Goal: Check status: Check status

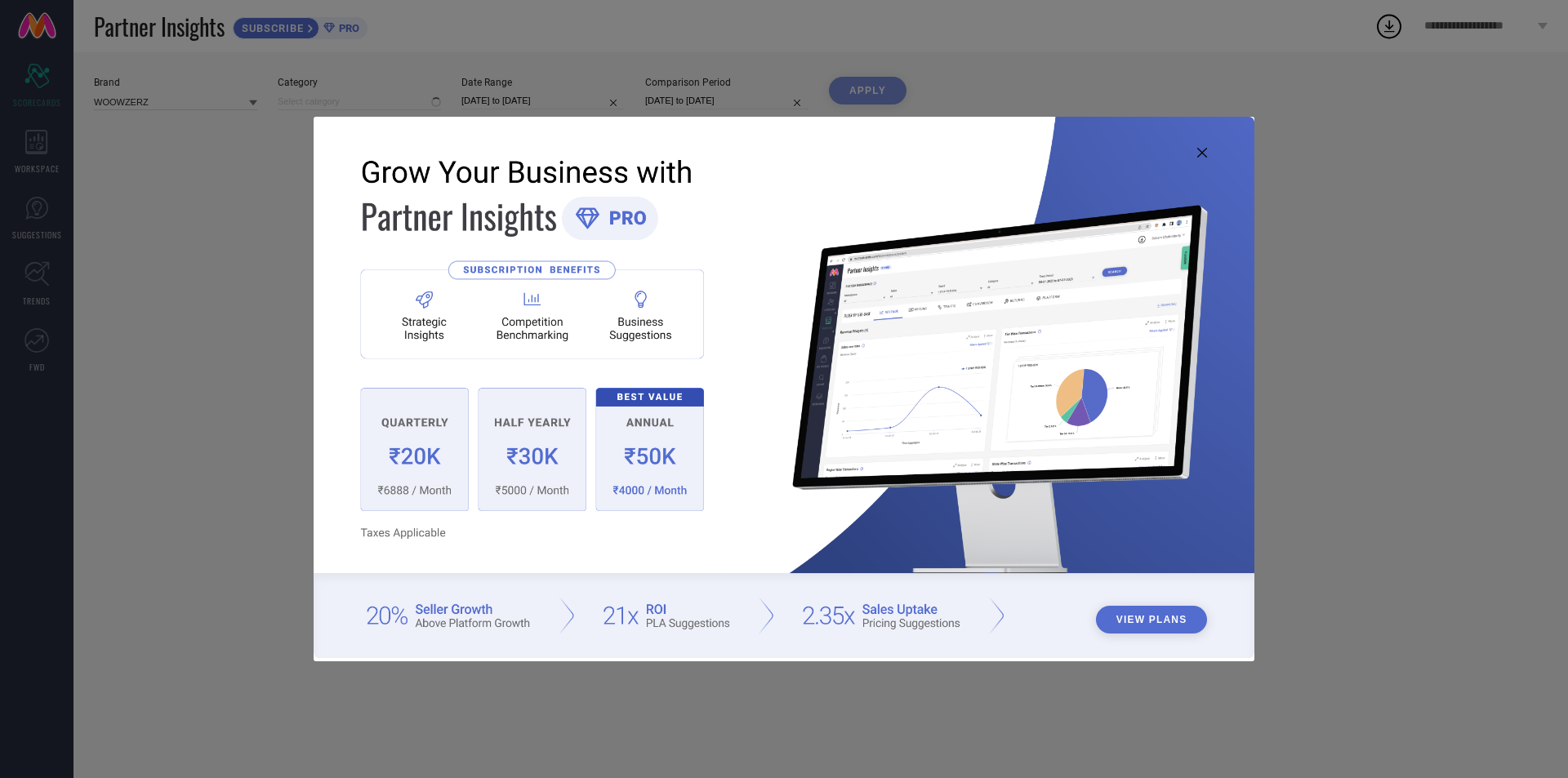
type input "All"
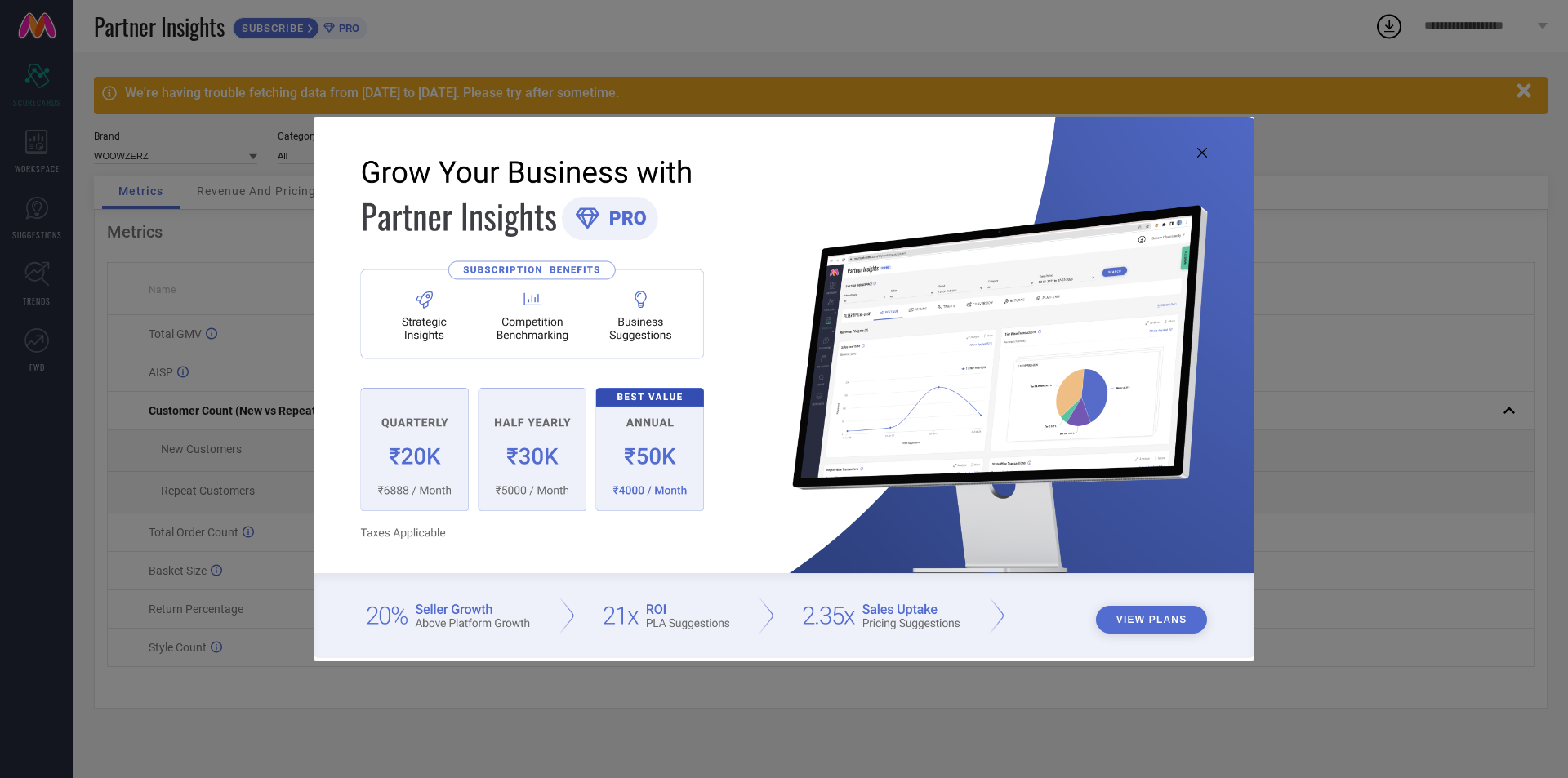
click at [1208, 147] on img at bounding box center [784, 387] width 941 height 540
click at [1206, 147] on img at bounding box center [784, 387] width 941 height 540
click at [1203, 149] on icon at bounding box center [1202, 153] width 10 height 10
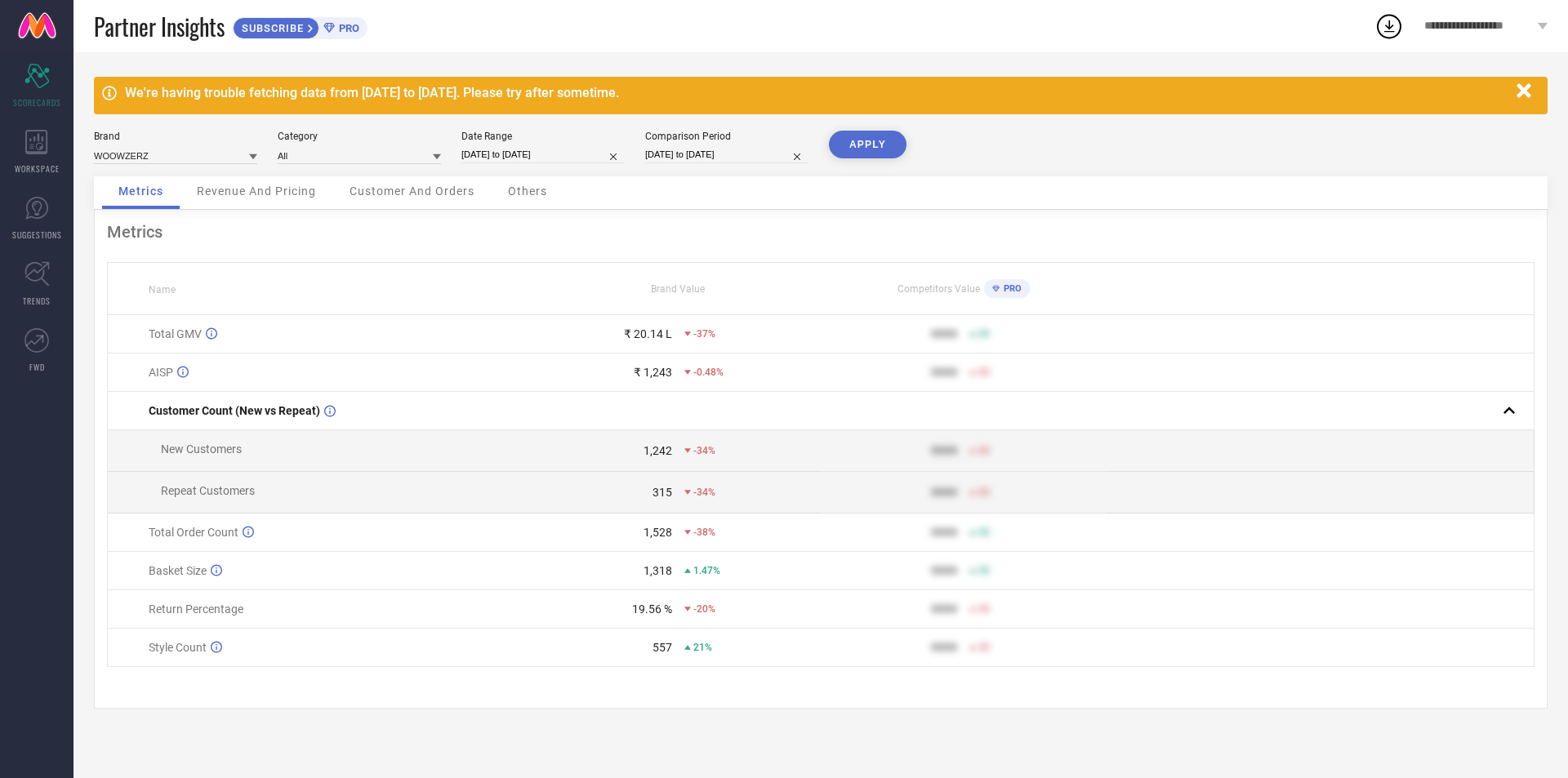
click at [559, 157] on input "[DATE] to [DATE]" at bounding box center [543, 154] width 164 height 17
select select "7"
select select "2025"
select select "8"
select select "2025"
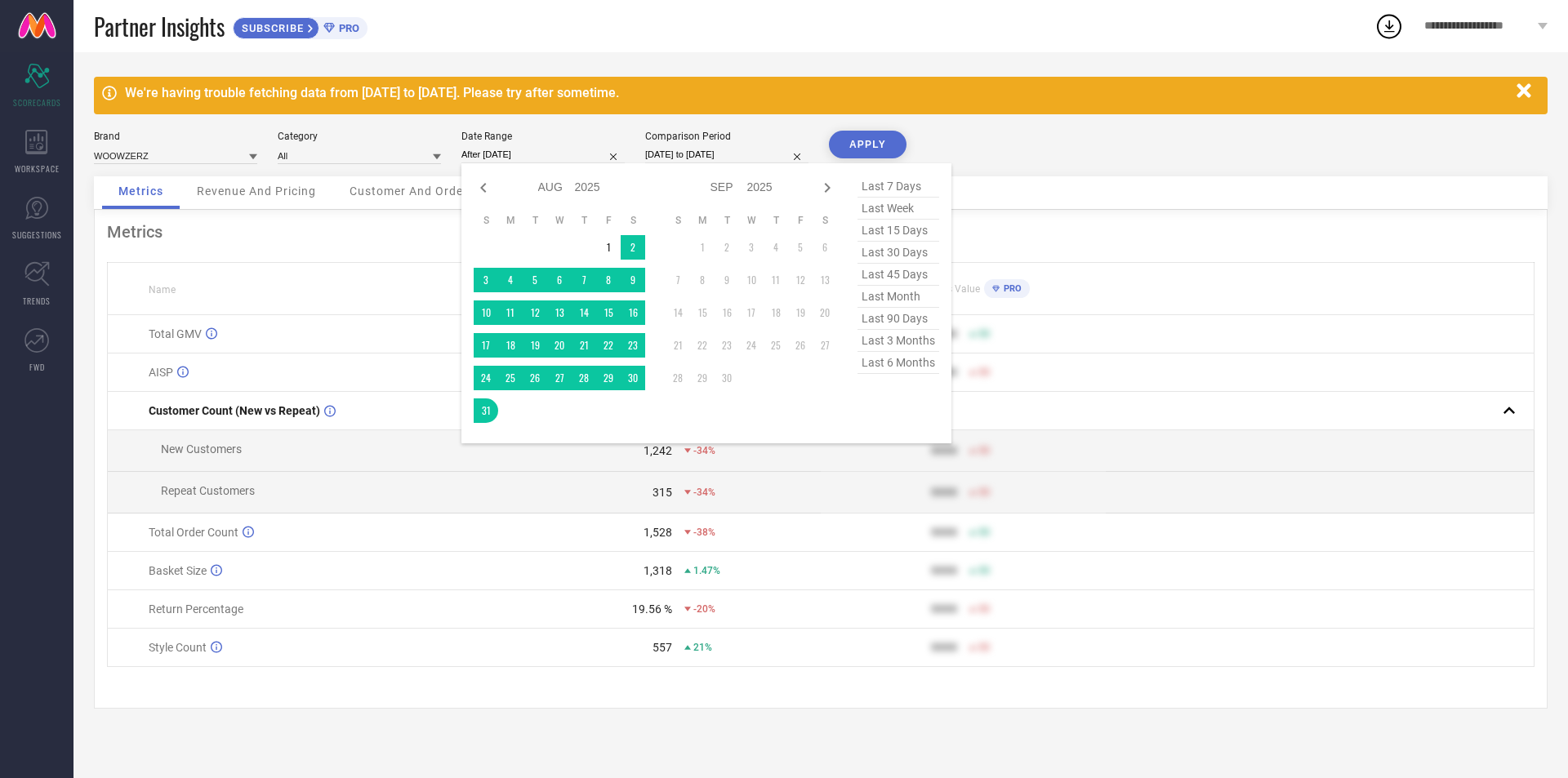
click at [607, 235] on td "1" at bounding box center [608, 248] width 25 height 25
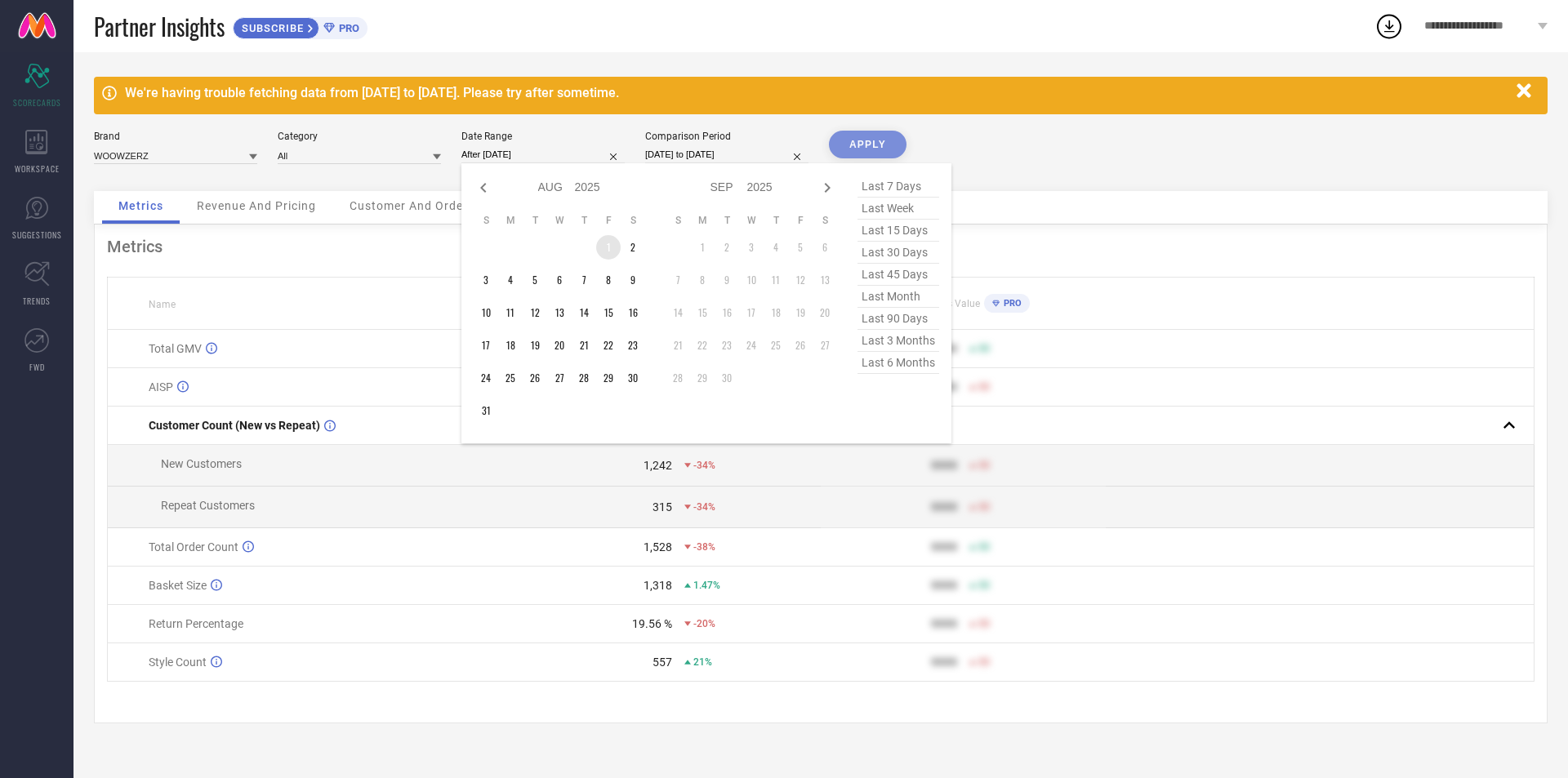
type input "[DATE] to [DATE]"
drag, startPoint x: 607, startPoint y: 235, endPoint x: 600, endPoint y: 274, distance: 39.6
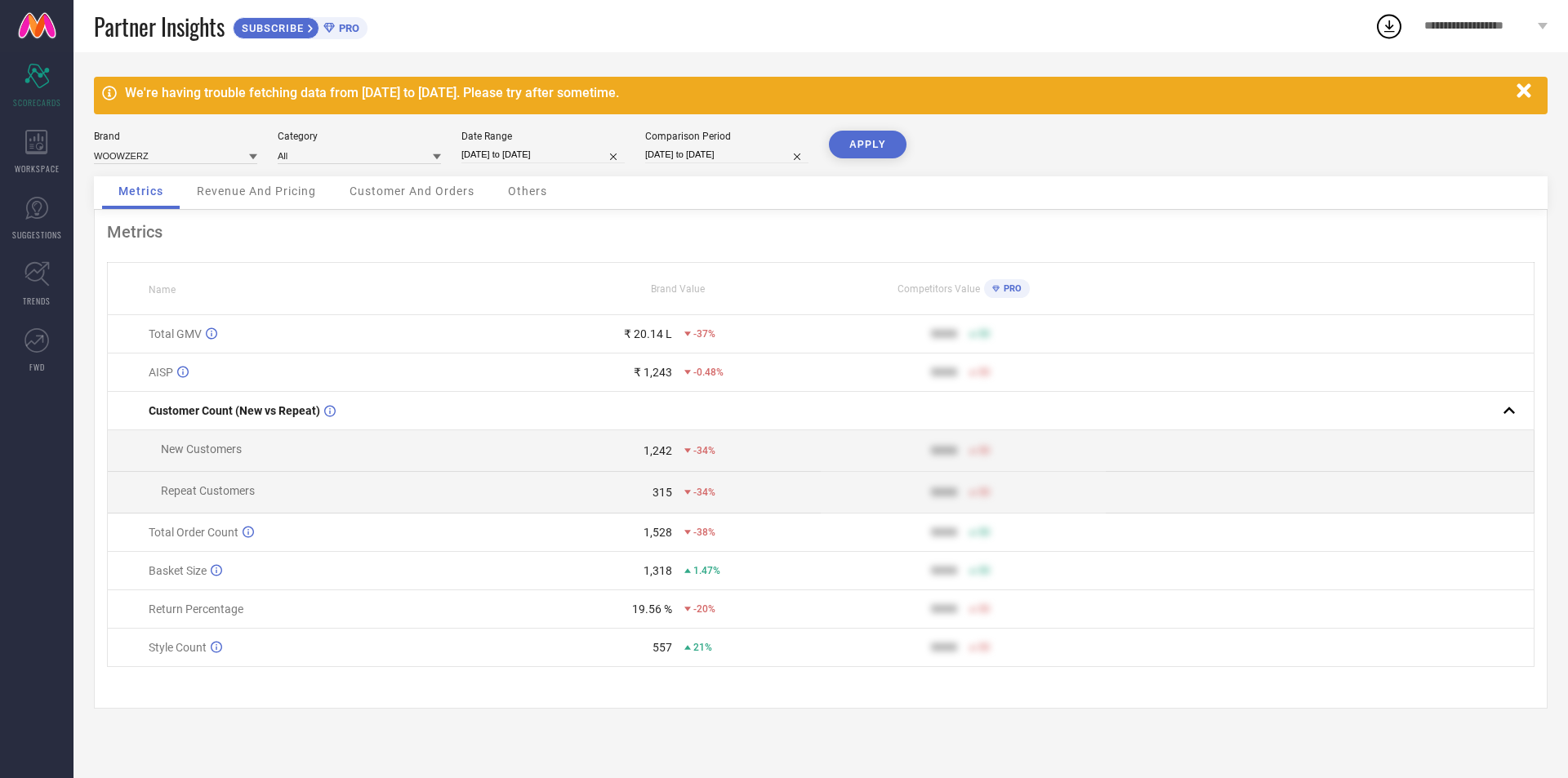
click at [568, 161] on input "[DATE] to [DATE]" at bounding box center [543, 154] width 164 height 17
select select "7"
select select "2025"
select select "8"
select select "2025"
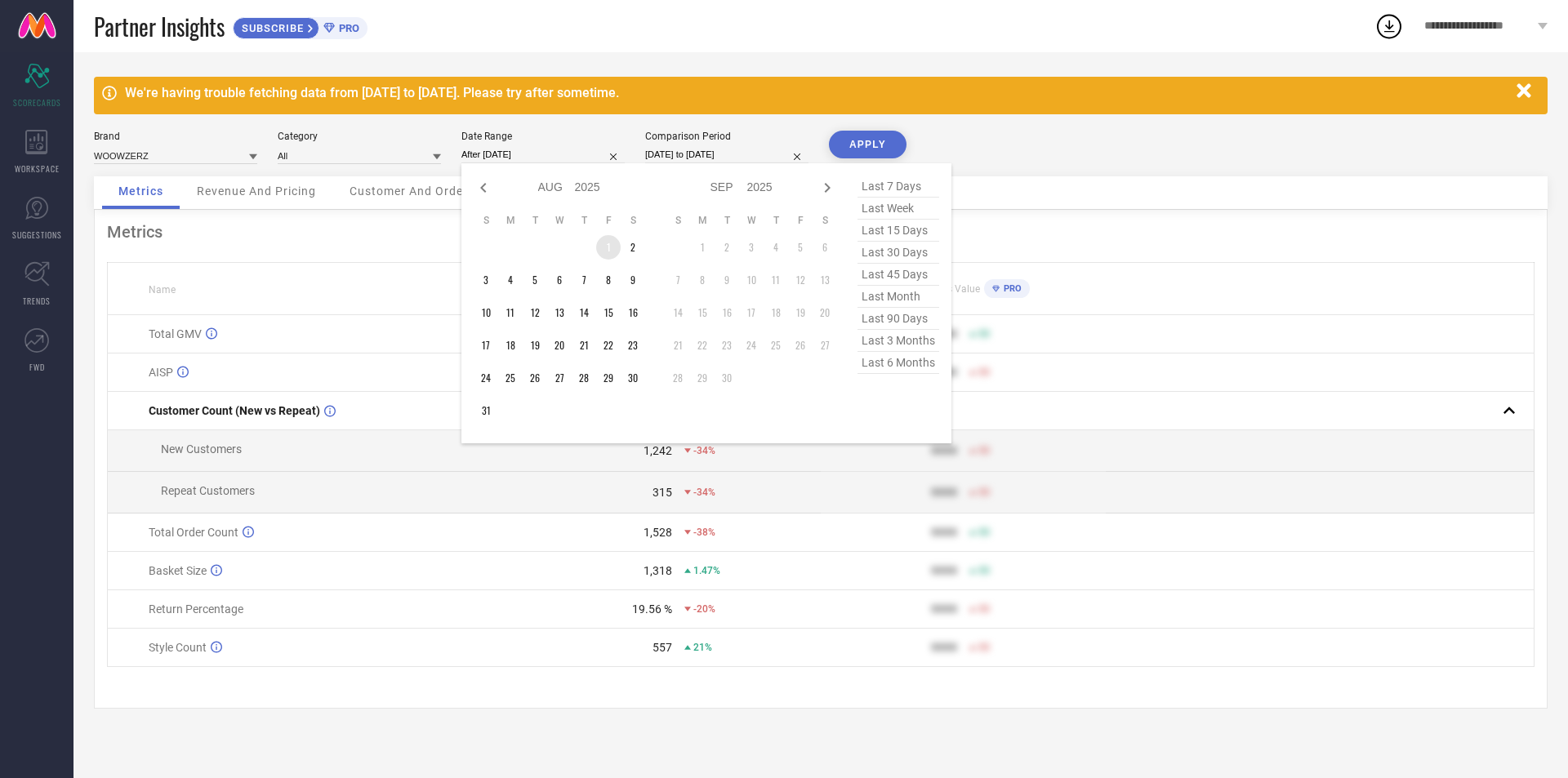
click at [610, 244] on td "1" at bounding box center [608, 248] width 25 height 25
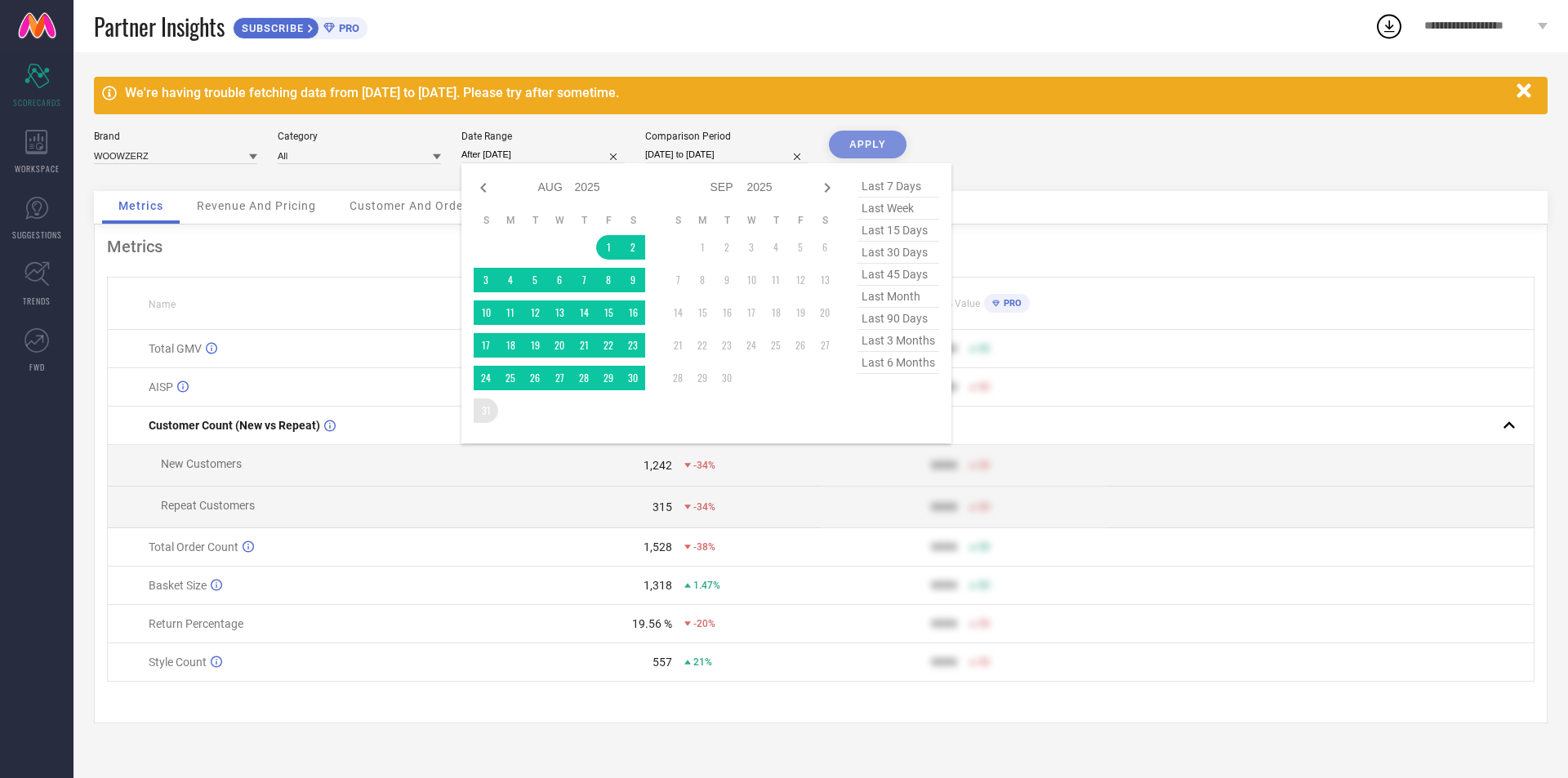
type input "[DATE] to [DATE]"
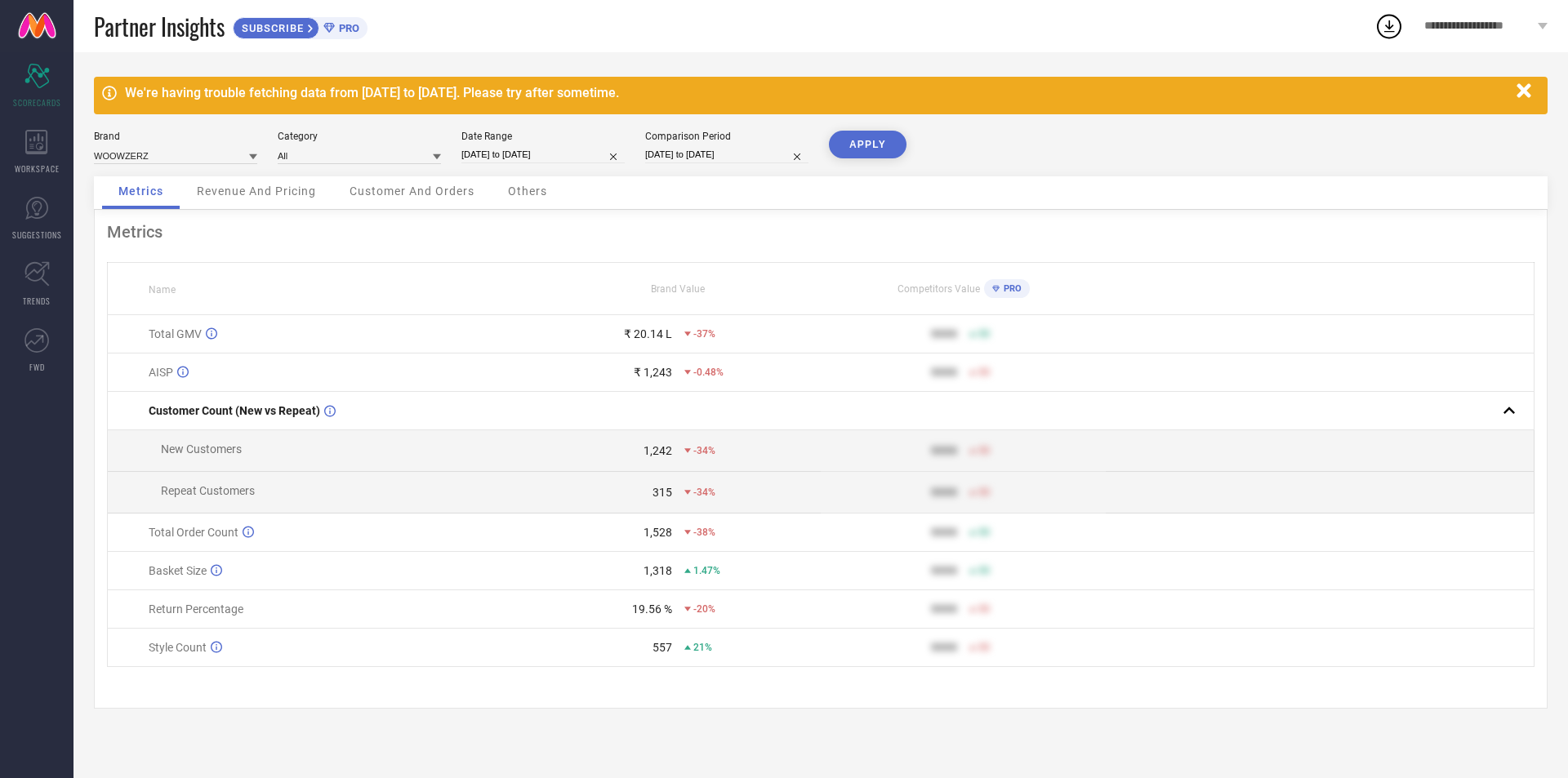
click at [860, 144] on button "APPLY" at bounding box center [867, 145] width 78 height 28
click at [532, 160] on input "[DATE] to [DATE]" at bounding box center [543, 154] width 164 height 17
select select "7"
select select "2025"
select select "8"
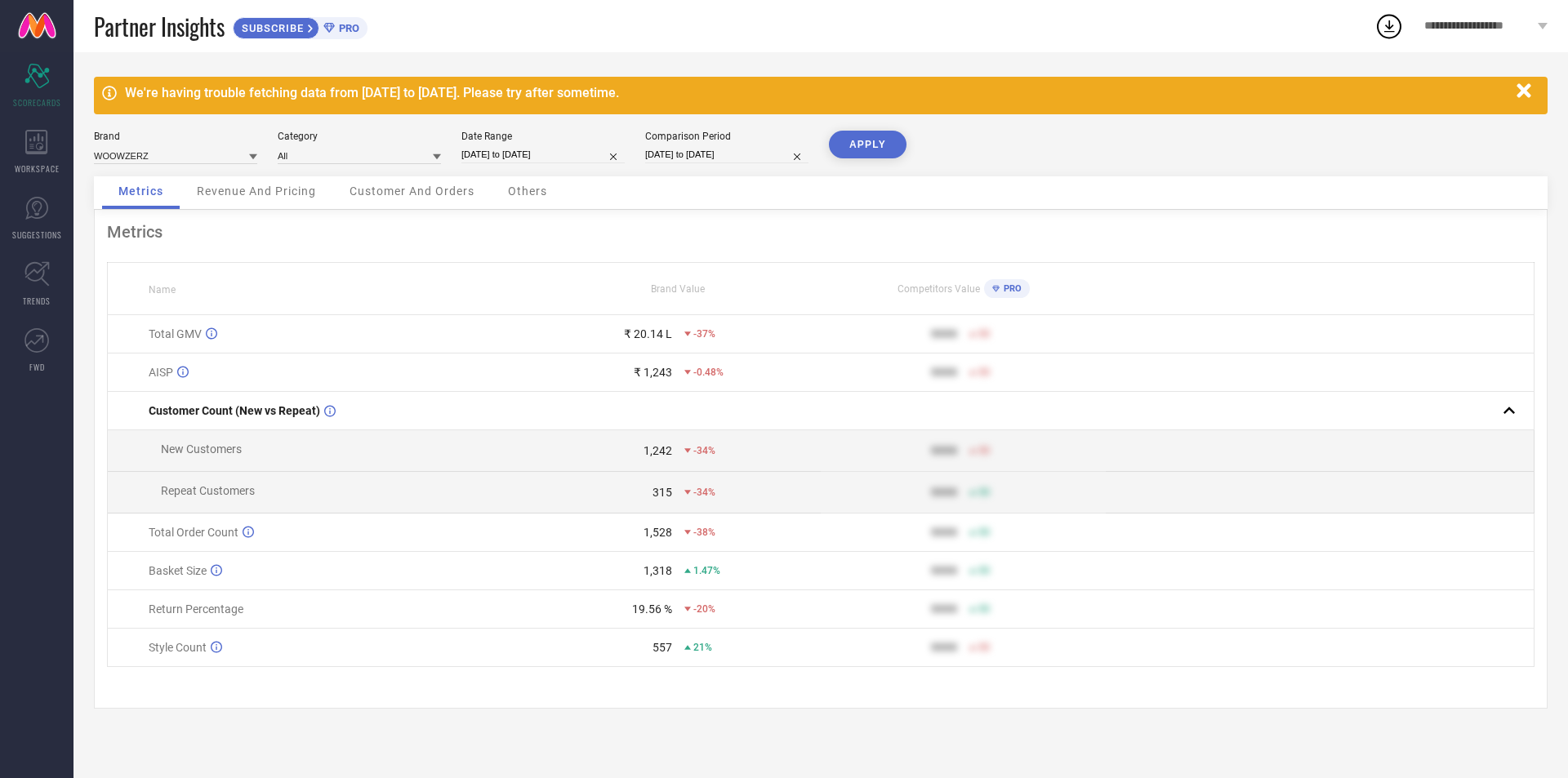
select select "2025"
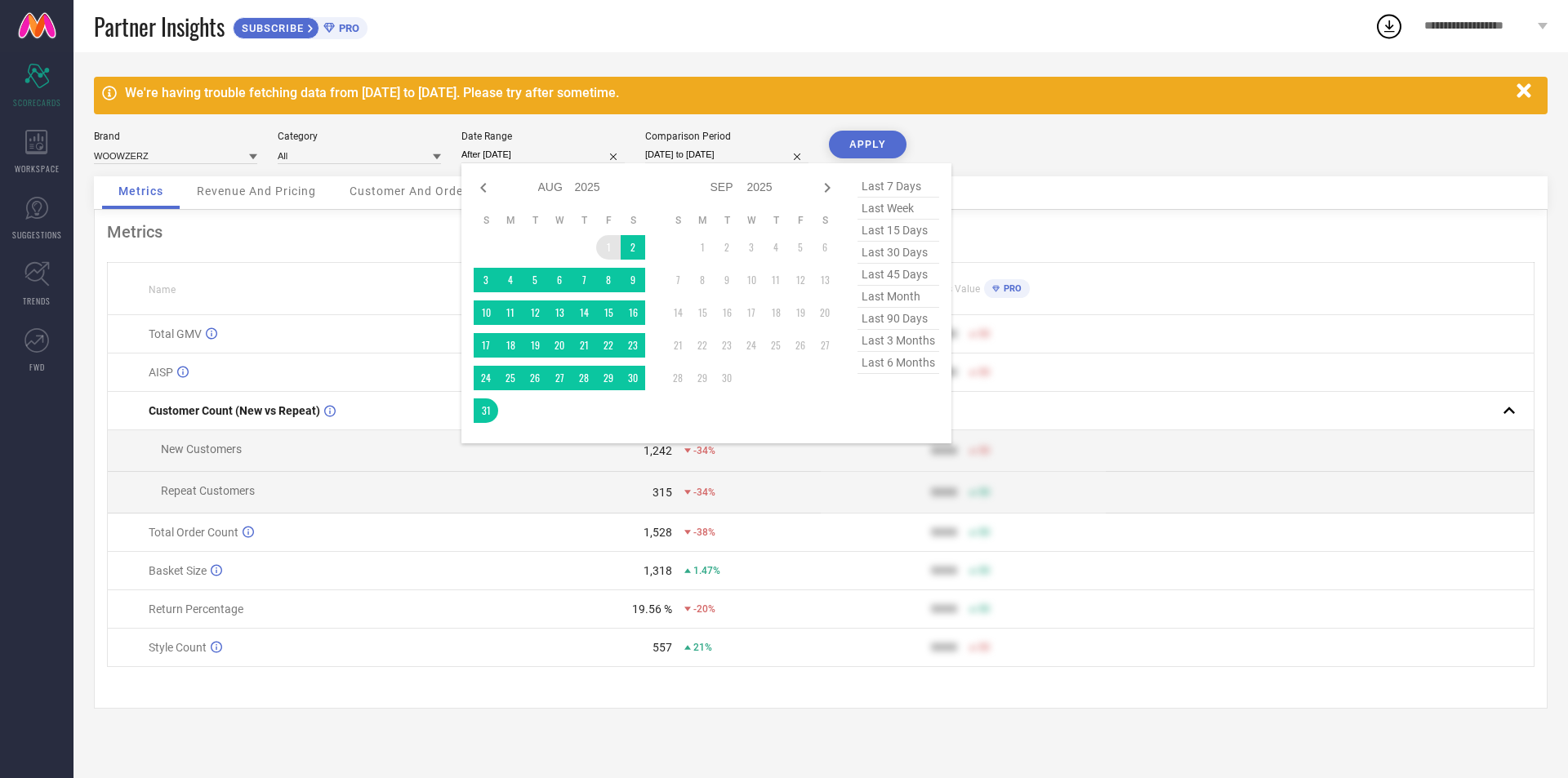
click at [605, 247] on td "1" at bounding box center [608, 248] width 25 height 25
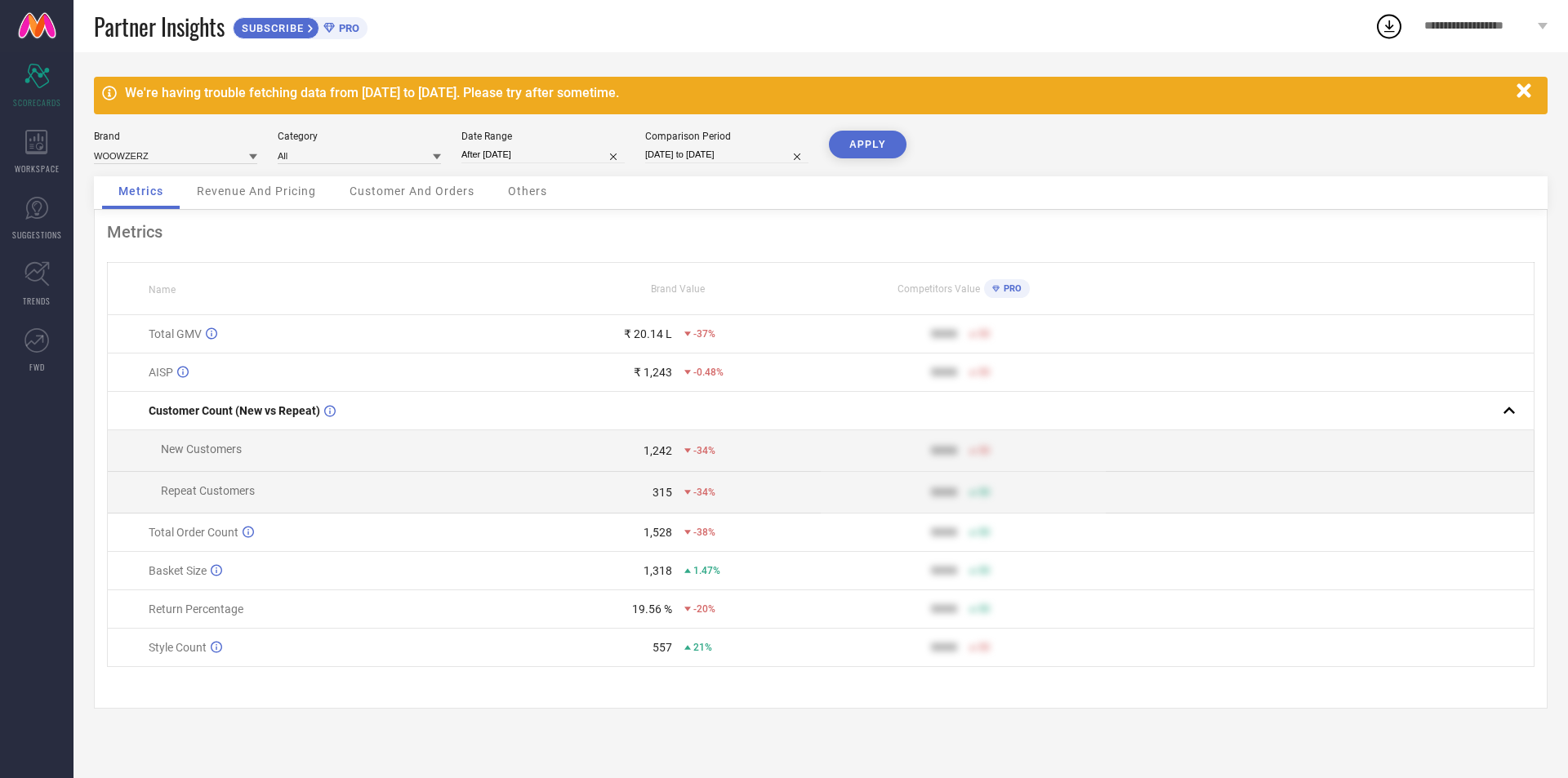
type input "[DATE] to [DATE]"
click at [868, 152] on button "APPLY" at bounding box center [867, 145] width 78 height 28
click at [484, 159] on input "[DATE] to [DATE]" at bounding box center [543, 154] width 164 height 17
select select "7"
select select "2025"
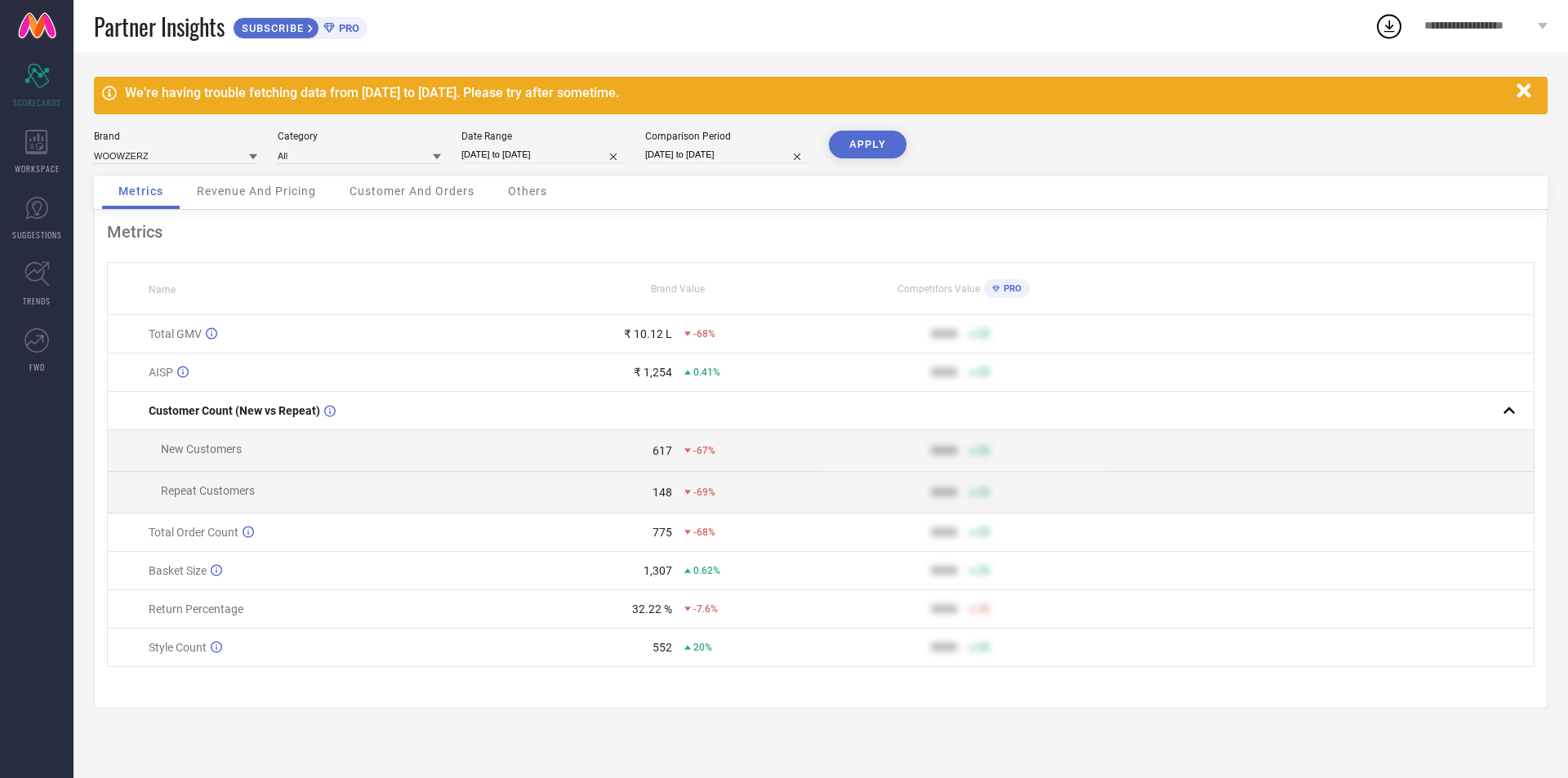
select select "8"
select select "2025"
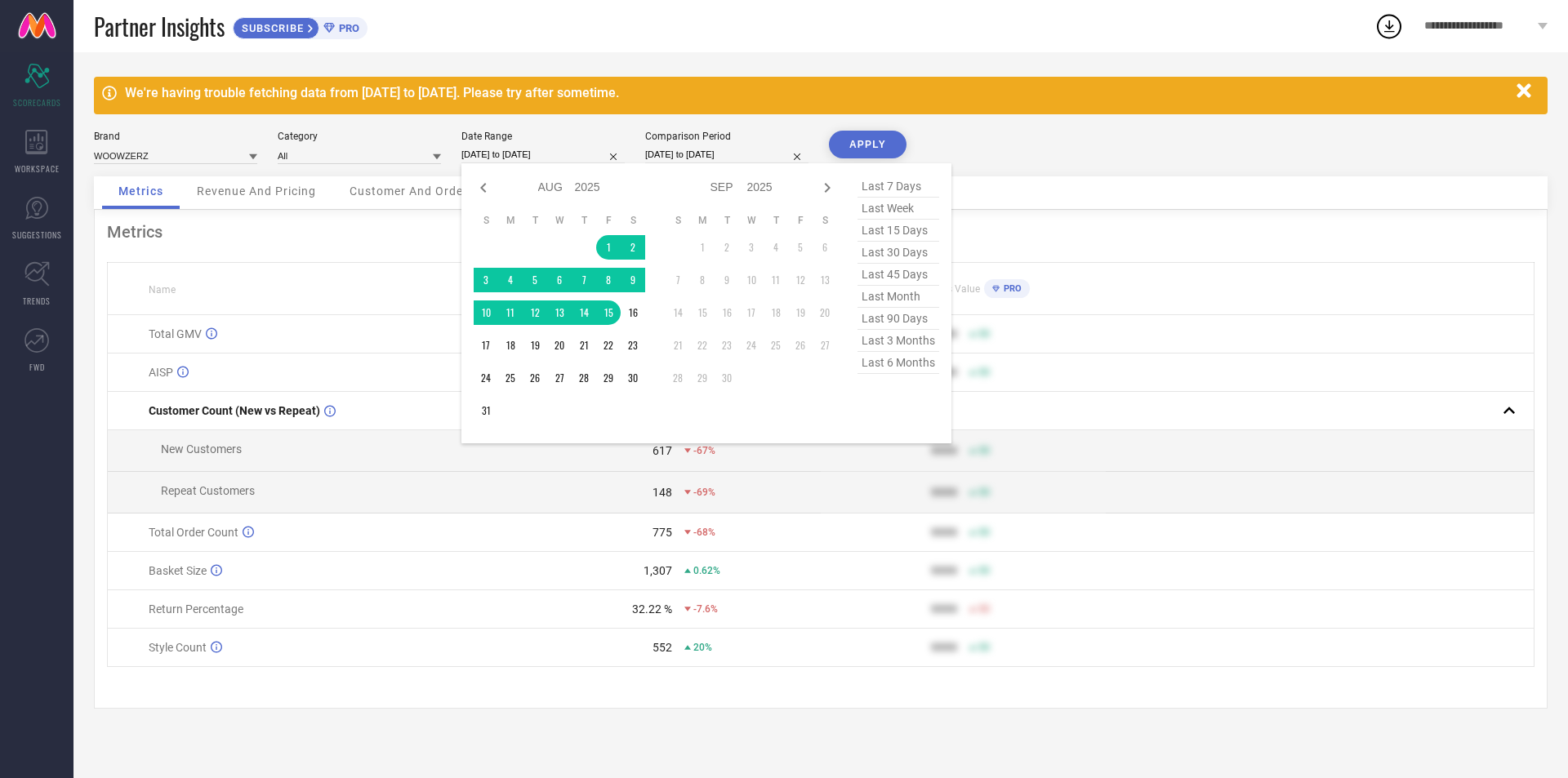
click at [482, 199] on div "Jan Feb Mar Apr May Jun [DATE] Aug Sep Oct Nov [DATE] 2016 2017 2018 2019 2020 …" at bounding box center [559, 303] width 172 height 256
click at [483, 184] on icon at bounding box center [483, 188] width 20 height 20
select select "6"
select select "2025"
select select "7"
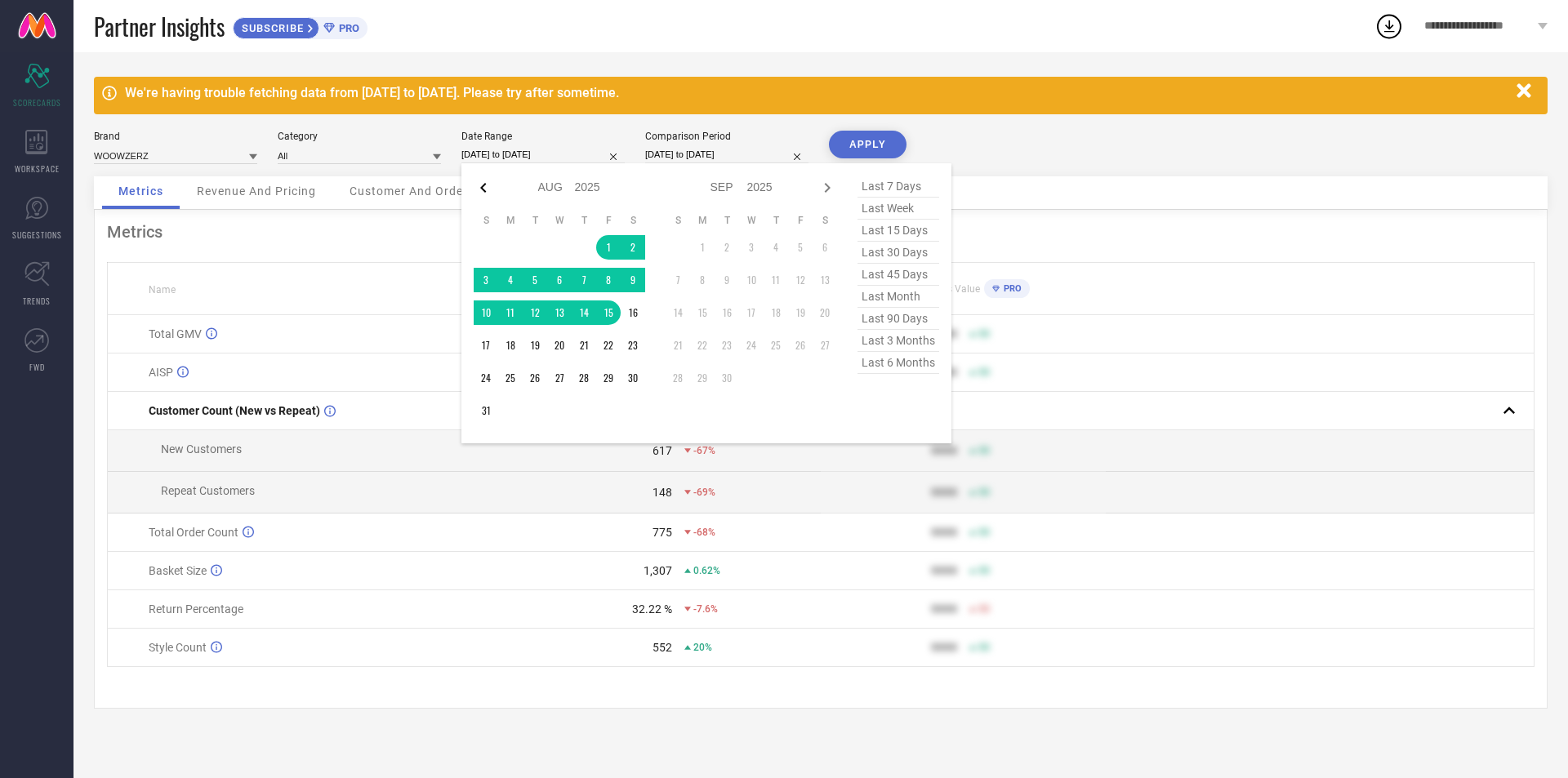
select select "2025"
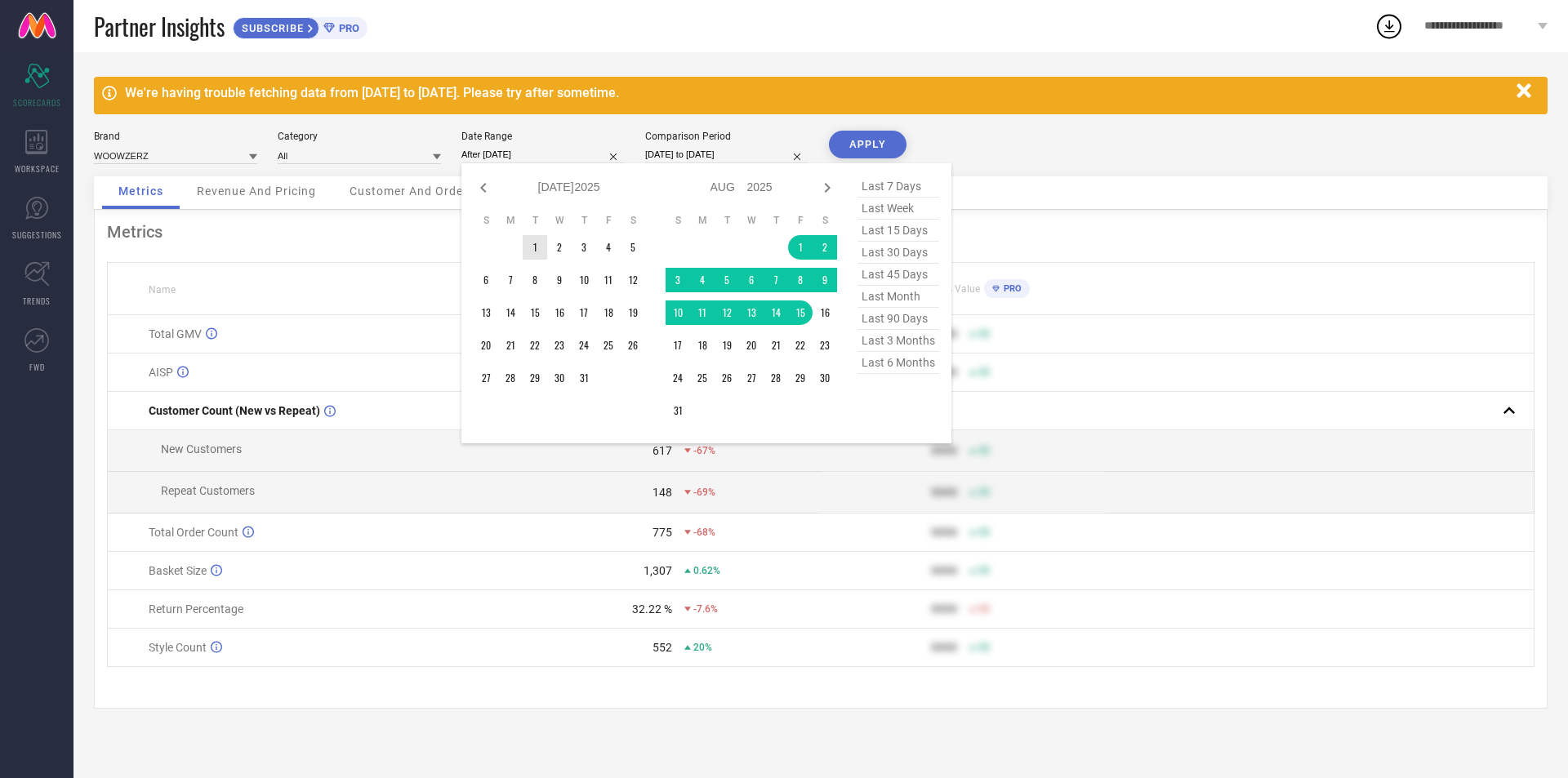
click at [526, 242] on td "1" at bounding box center [535, 248] width 25 height 25
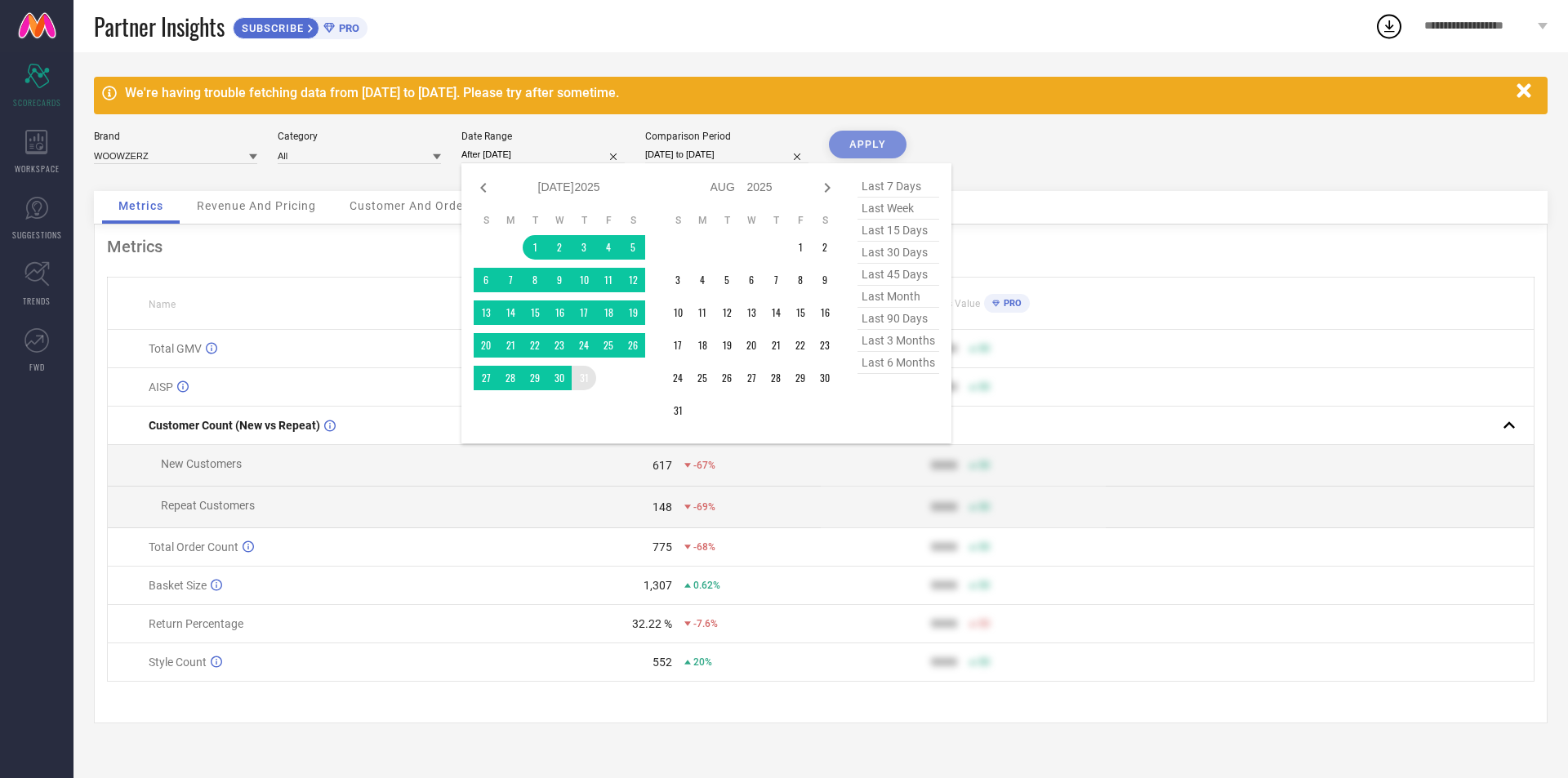
type input "[DATE] to [DATE]"
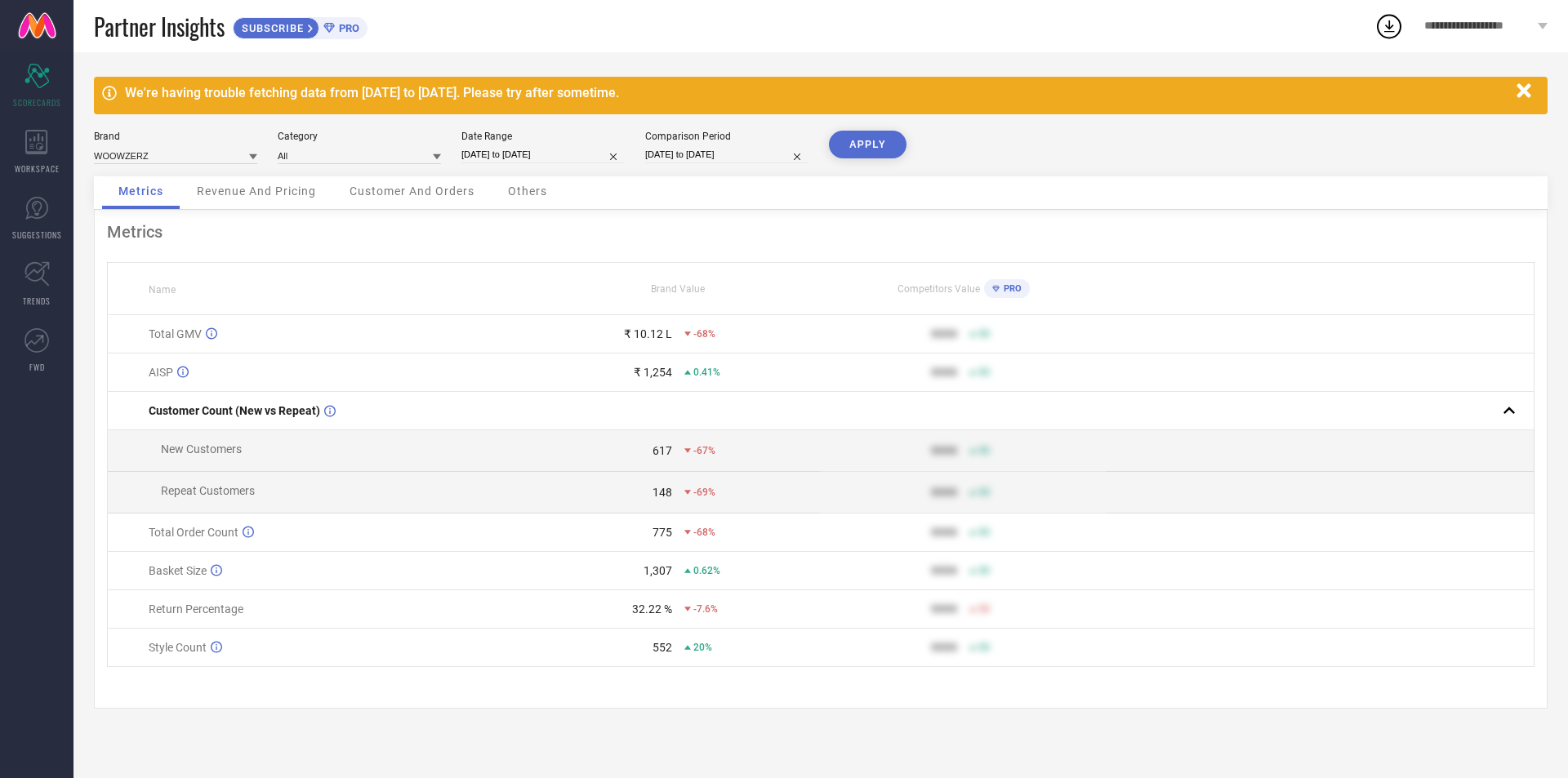
click at [860, 141] on button "APPLY" at bounding box center [867, 145] width 78 height 28
click at [534, 154] on input "[DATE] to [DATE]" at bounding box center [543, 154] width 164 height 17
select select "6"
select select "2025"
select select "7"
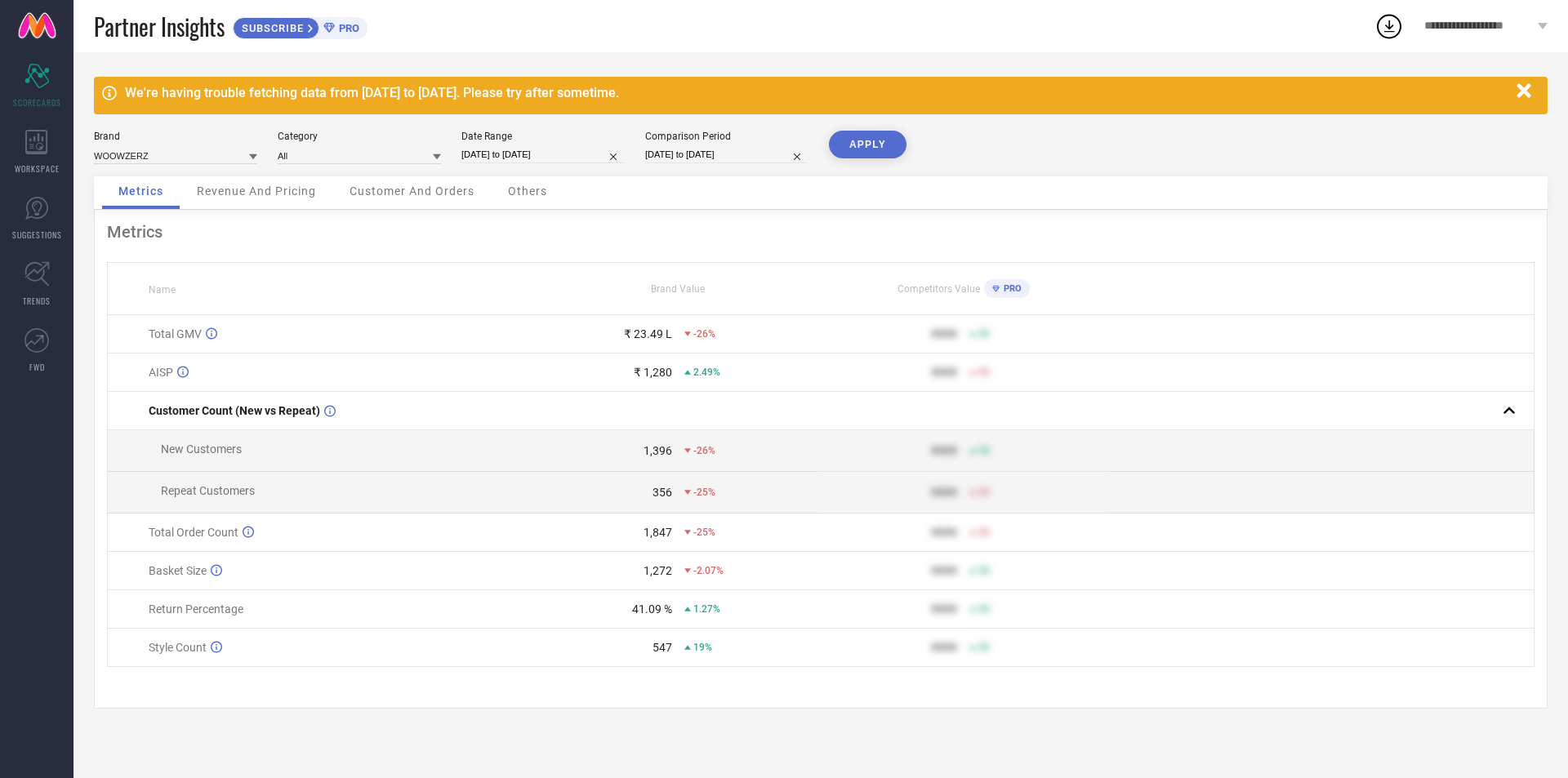
select select "2025"
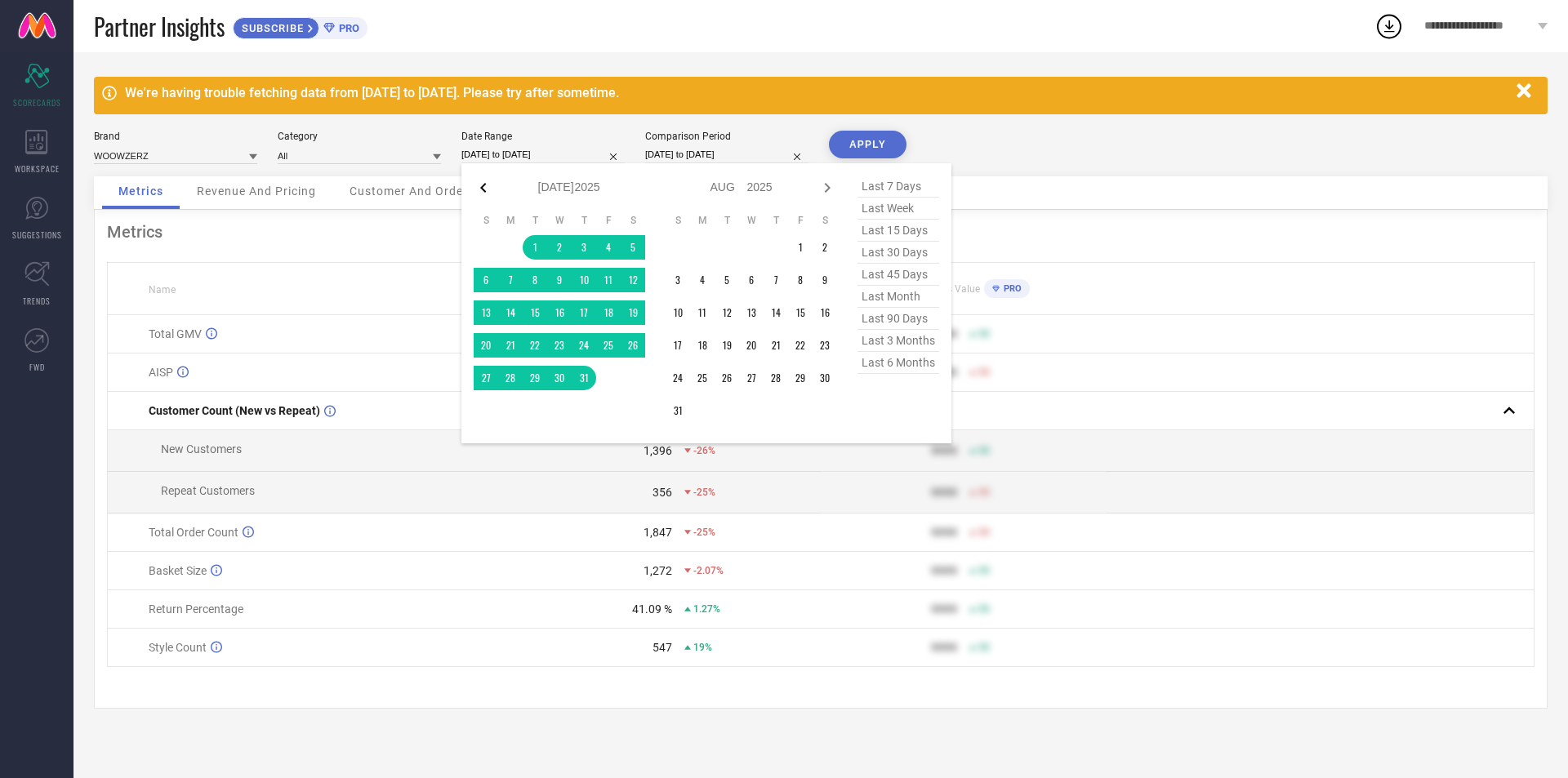
click at [482, 190] on icon at bounding box center [483, 188] width 20 height 20
select select "5"
select select "2025"
select select "6"
select select "2025"
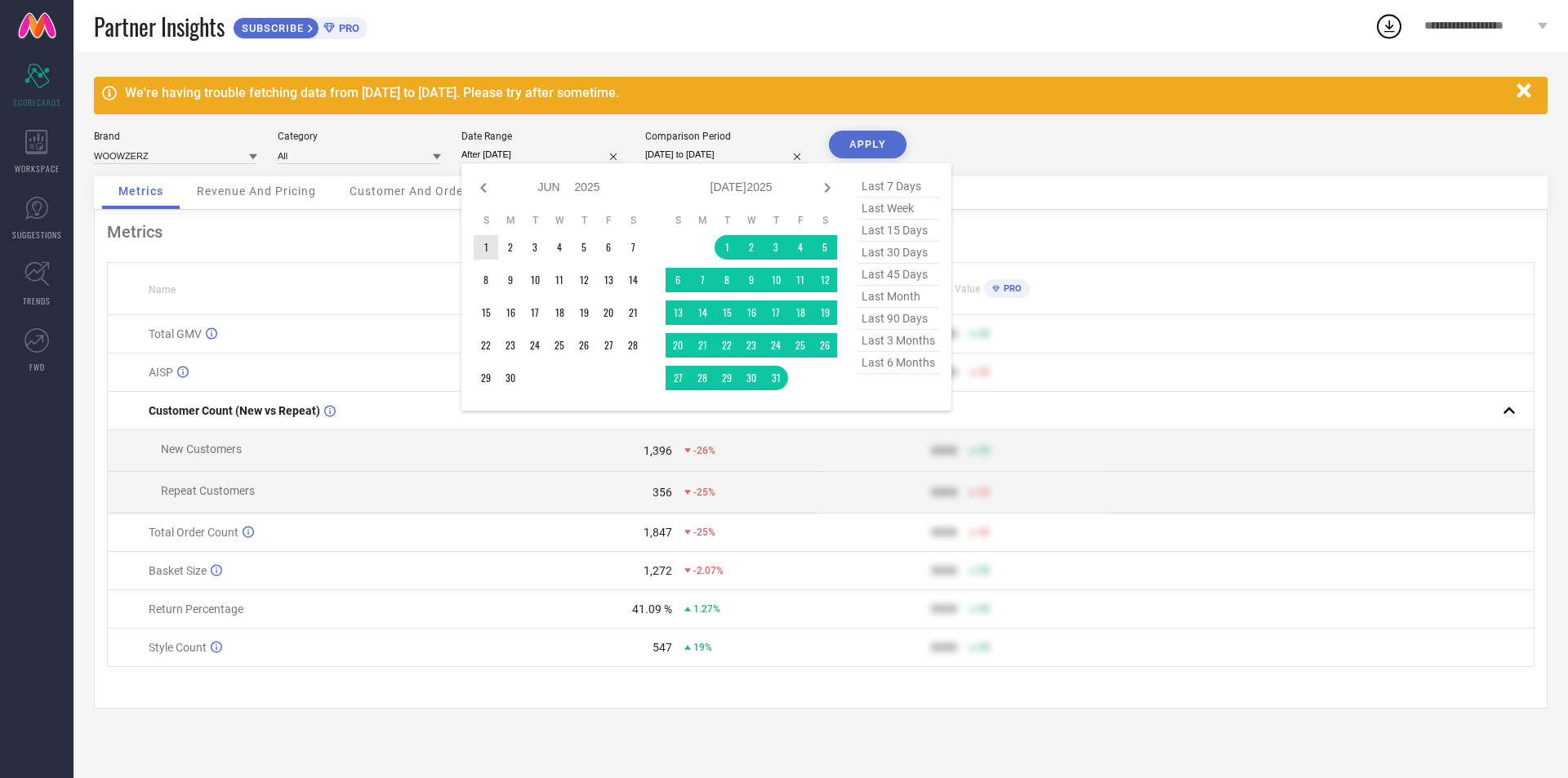
click at [491, 245] on td "1" at bounding box center [486, 248] width 25 height 25
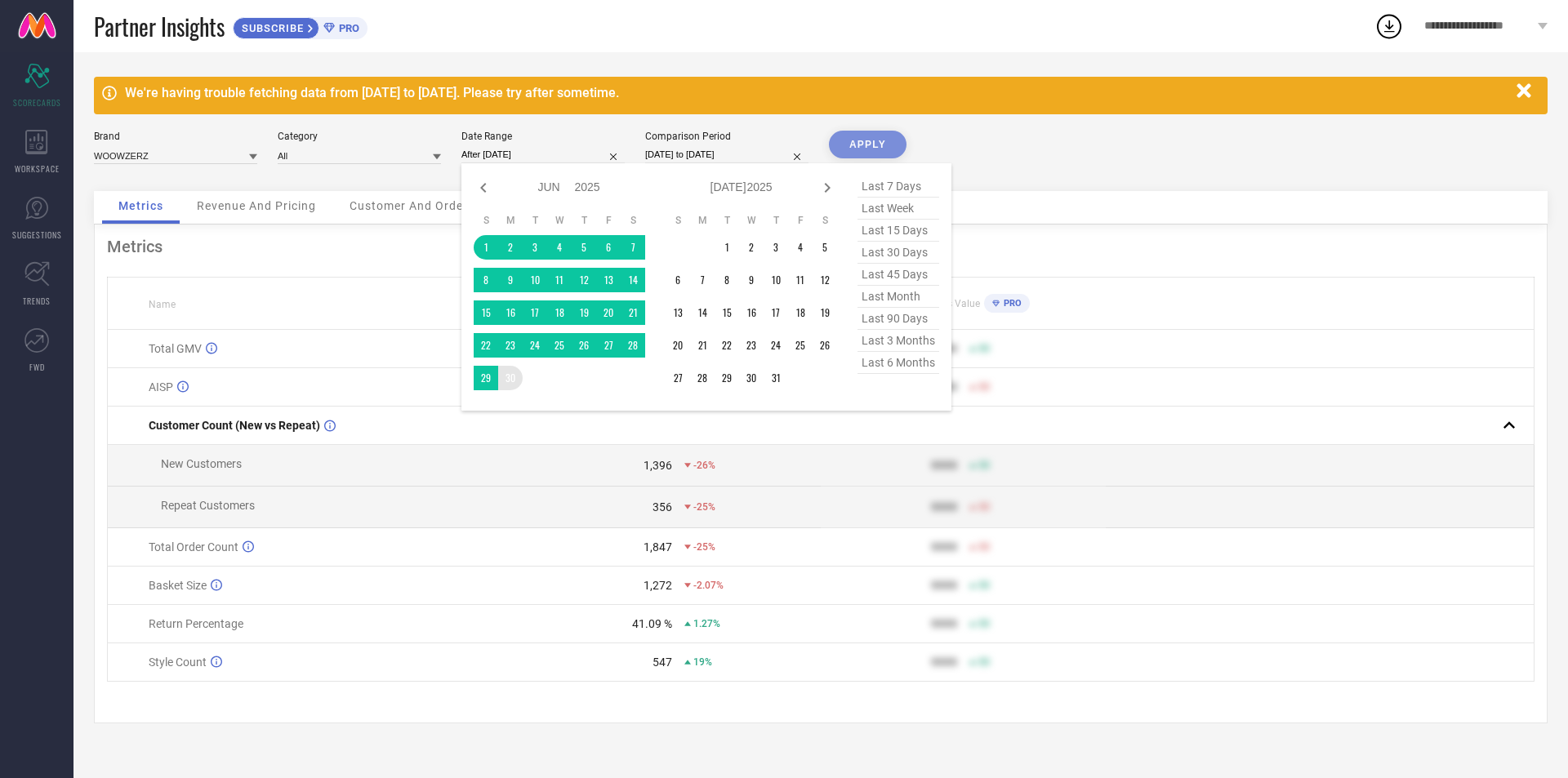
type input "[DATE] to [DATE]"
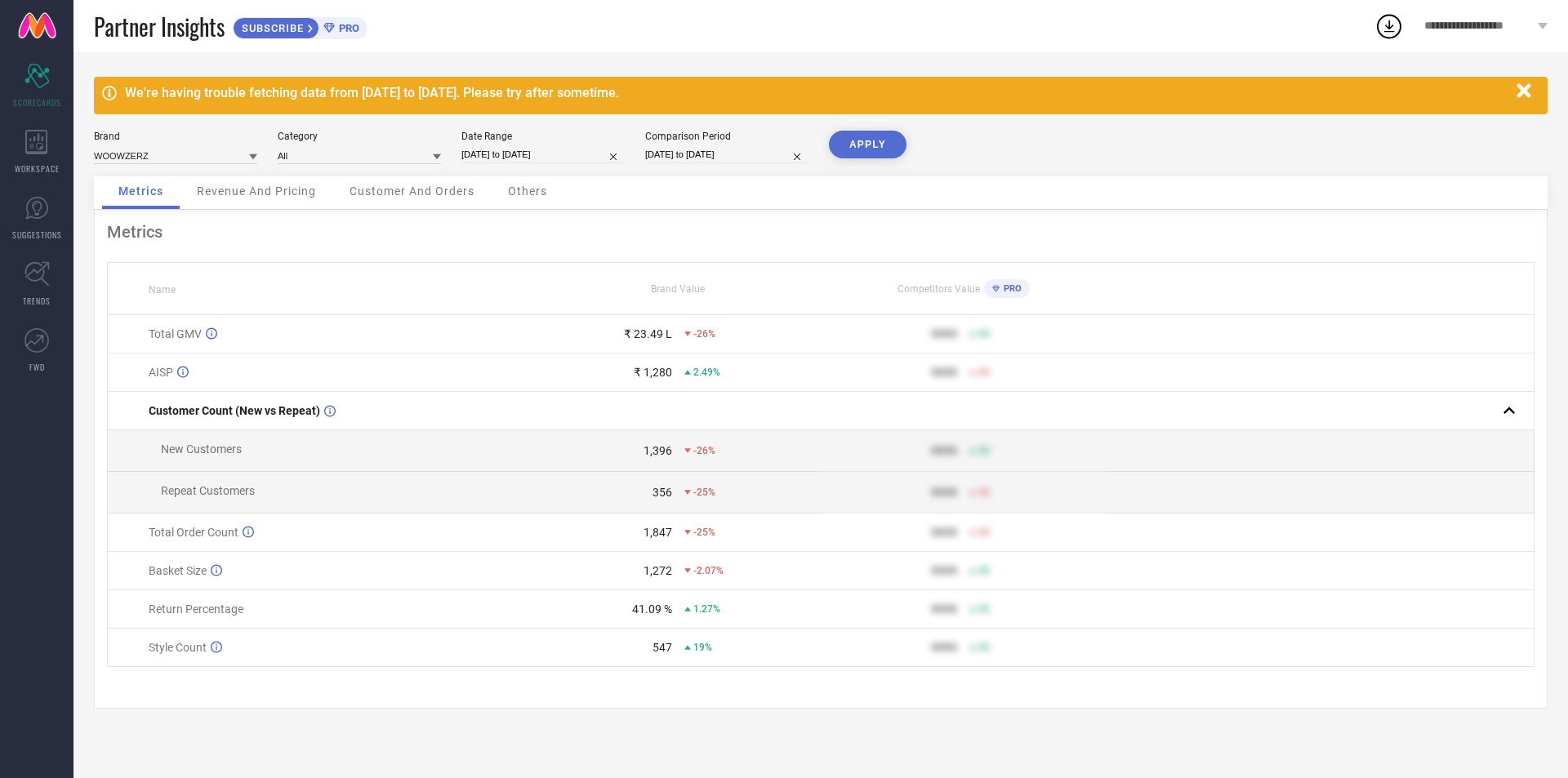
click at [842, 152] on button "APPLY" at bounding box center [867, 145] width 78 height 28
click at [537, 159] on input "[DATE] to [DATE]" at bounding box center [543, 154] width 164 height 17
select select "5"
select select "2025"
select select "6"
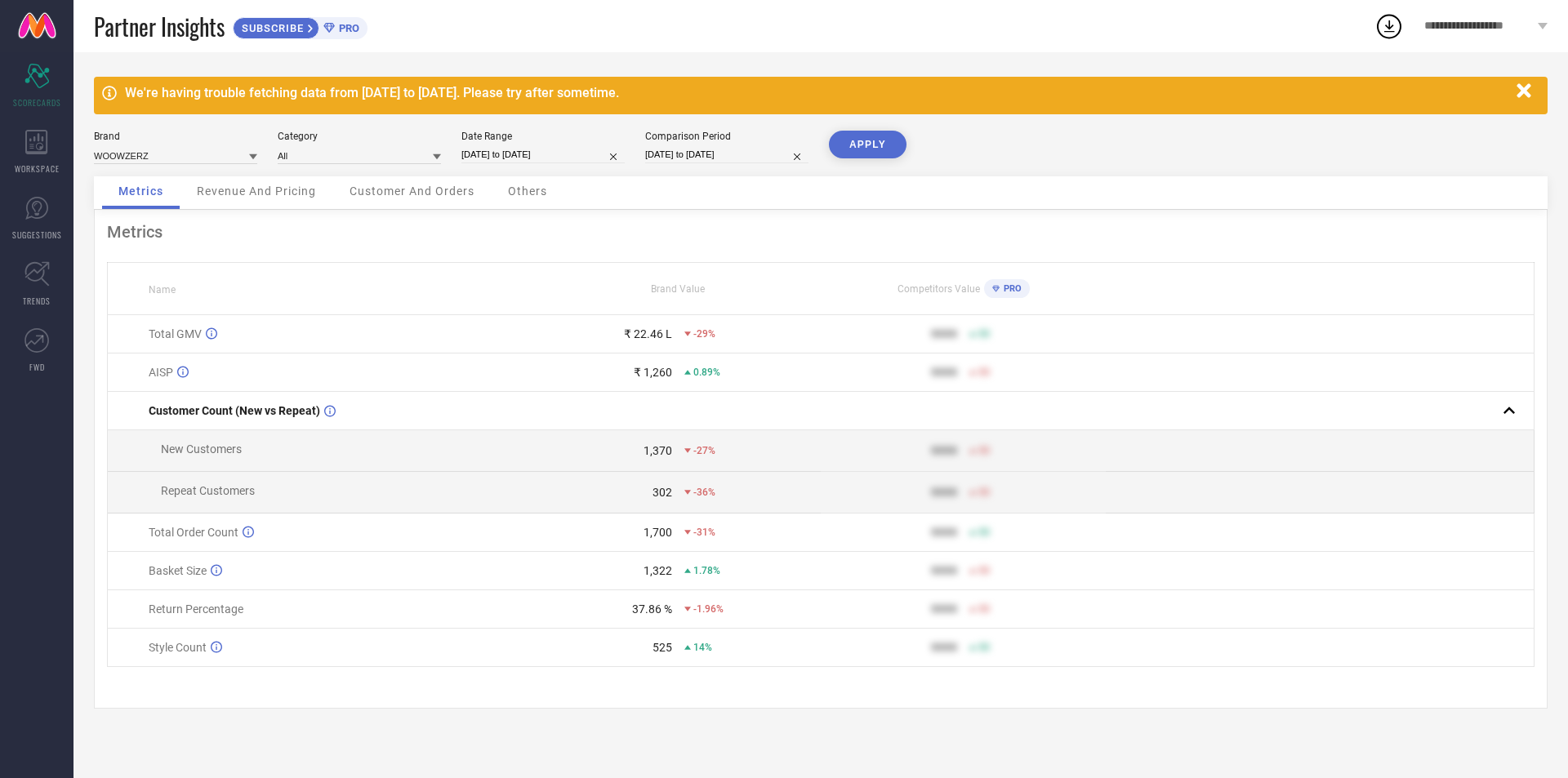
select select "2025"
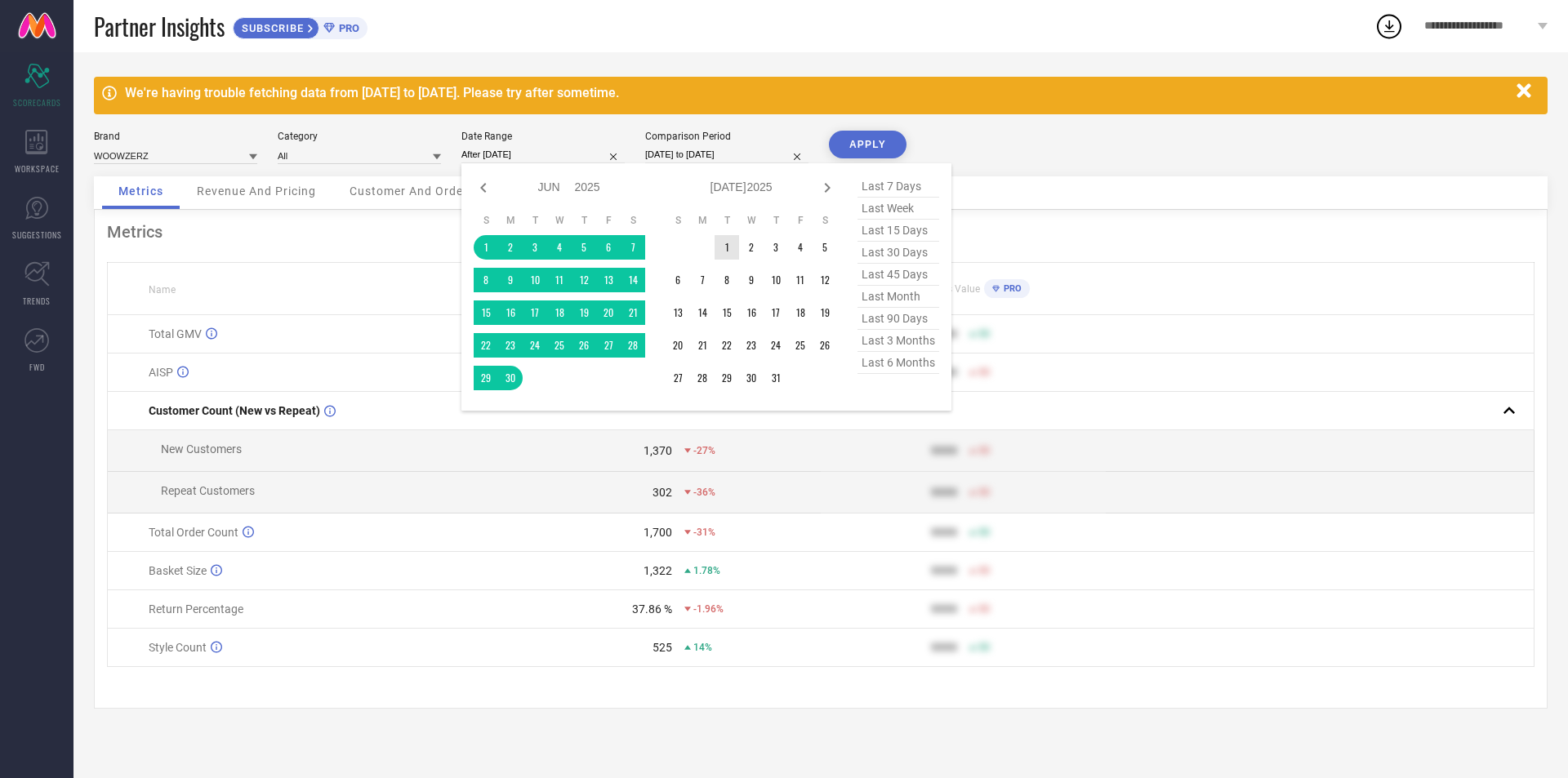
click at [722, 248] on td "1" at bounding box center [727, 248] width 25 height 25
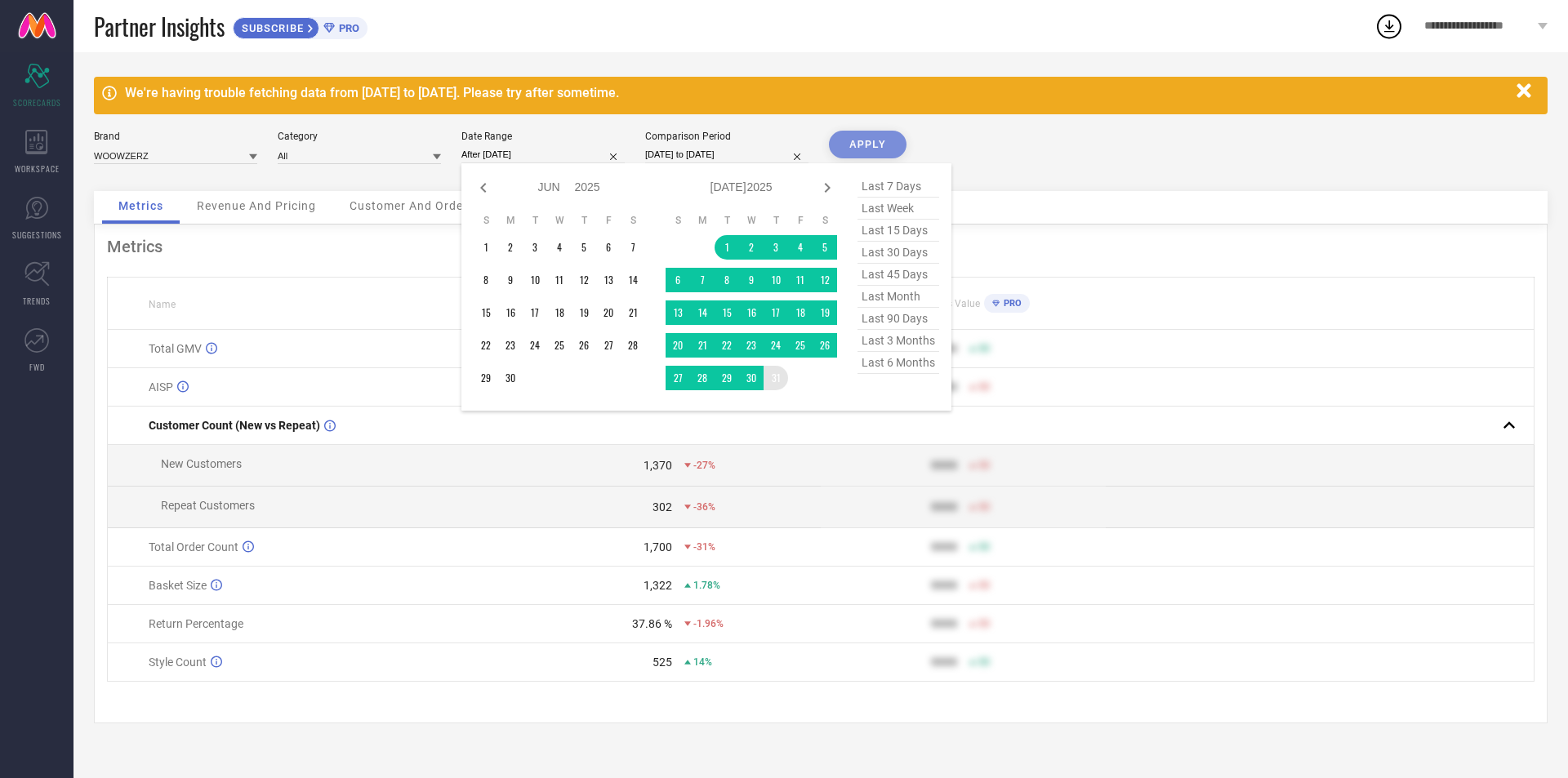
type input "[DATE] to [DATE]"
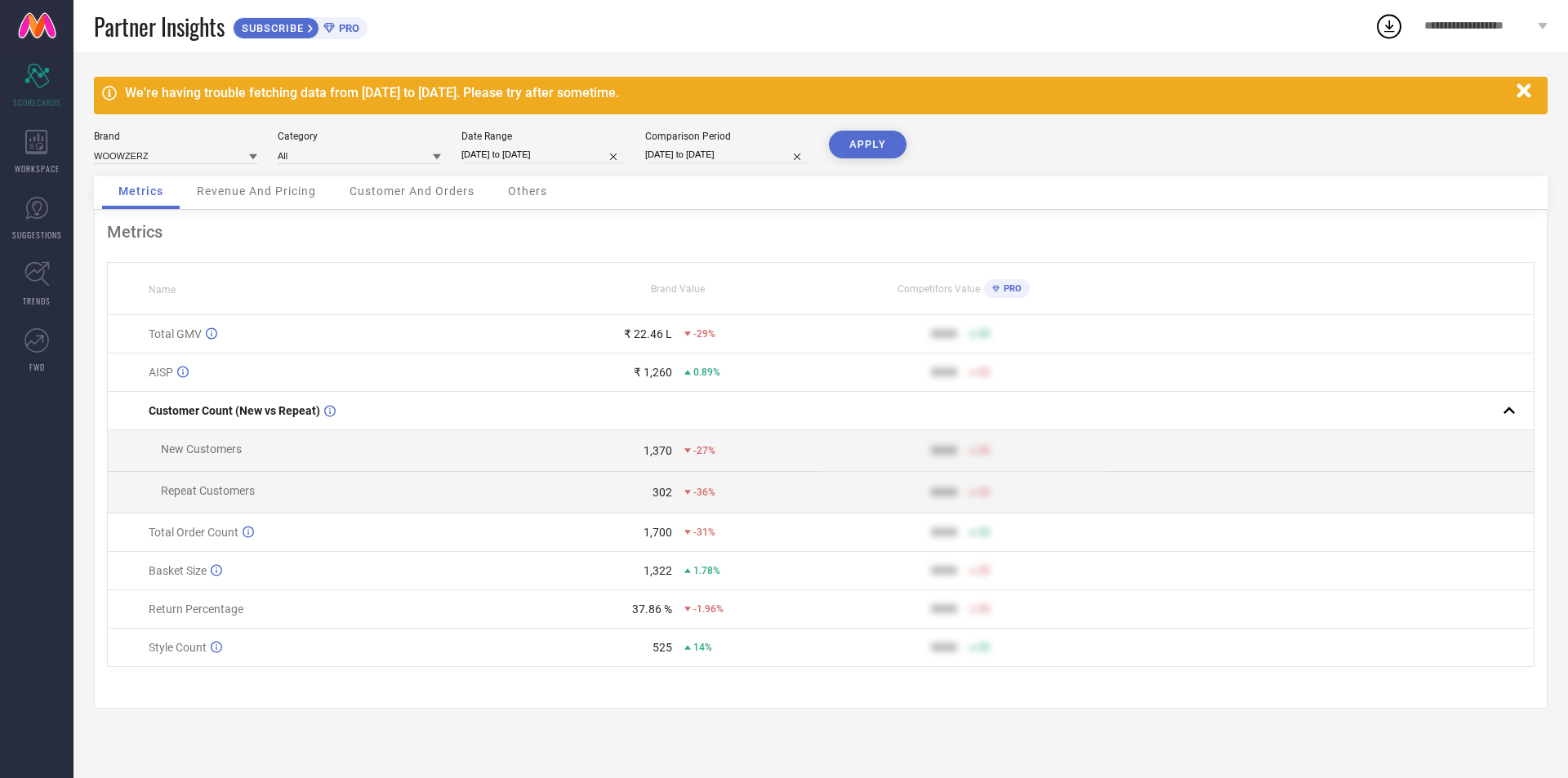
click at [837, 147] on button "APPLY" at bounding box center [867, 145] width 78 height 28
click at [39, 69] on icon "Scorecard" at bounding box center [37, 76] width 25 height 25
click at [13, 82] on div "Scorecard SCORECARDS" at bounding box center [37, 86] width 74 height 65
